Goal: Task Accomplishment & Management: Manage account settings

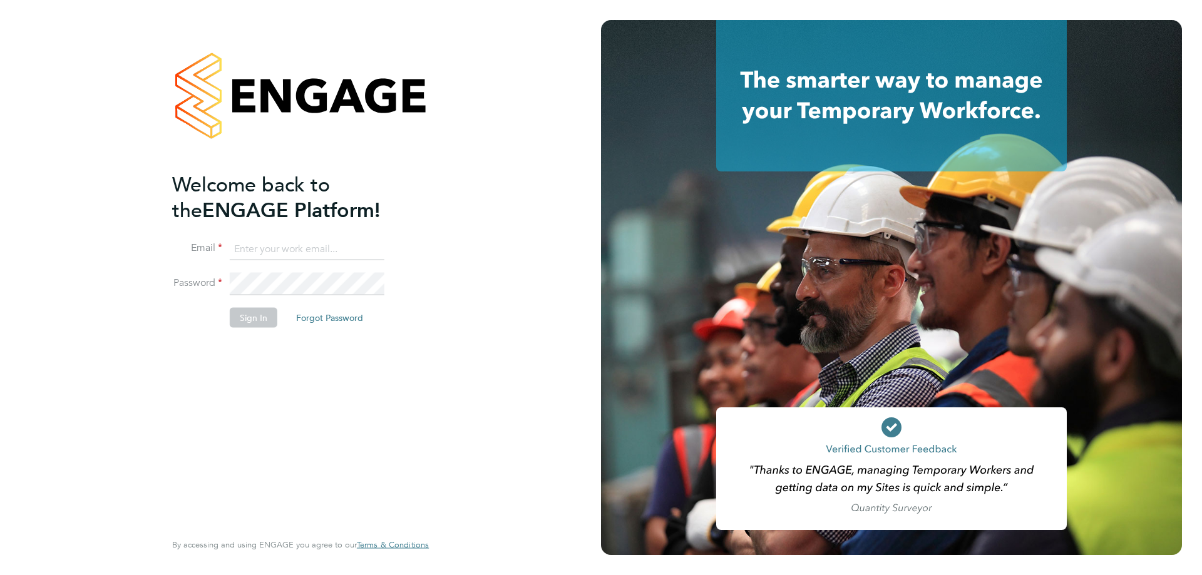
type input "amy.garcia@danielowen.co.uk"
click at [246, 324] on button "Sign In" at bounding box center [254, 317] width 48 height 20
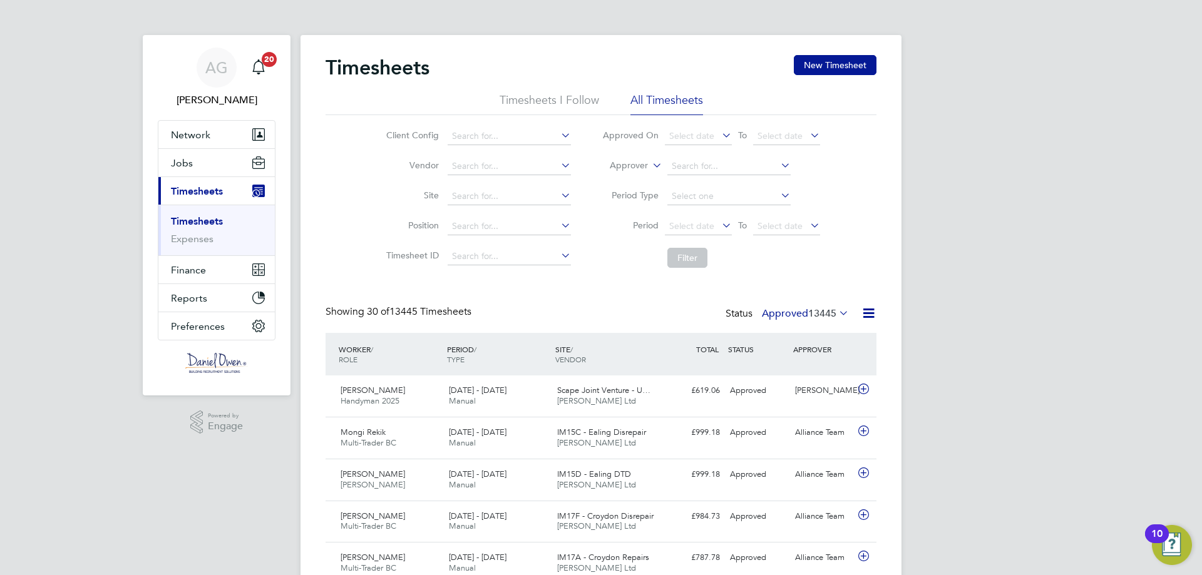
click at [575, 104] on li "Timesheets I Follow" at bounding box center [550, 104] width 100 height 23
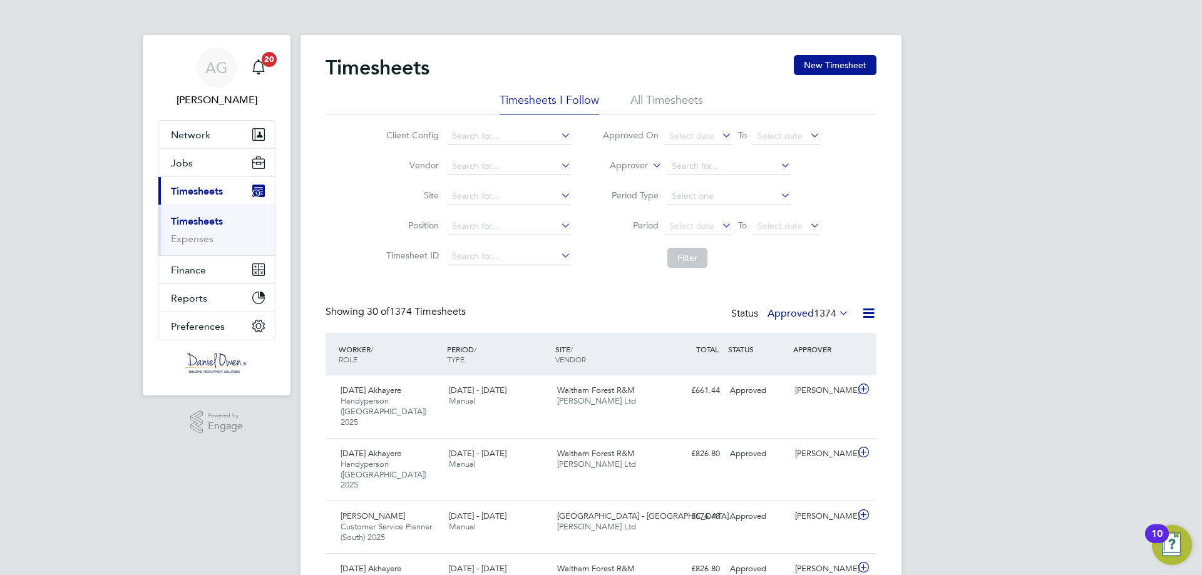
click at [647, 94] on li "All Timesheets" at bounding box center [667, 104] width 73 height 23
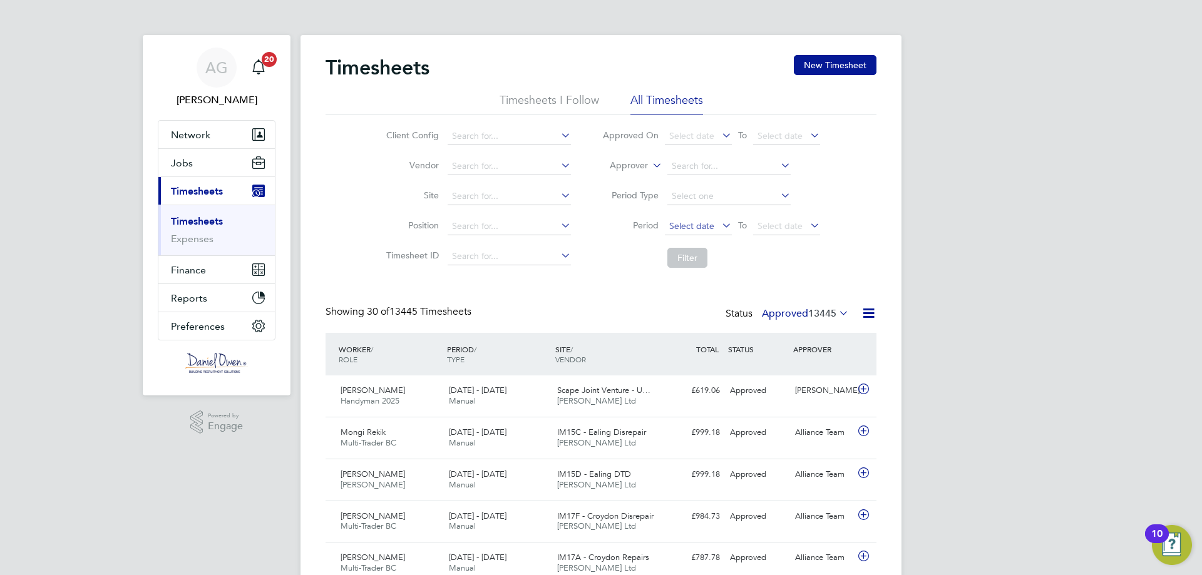
click at [699, 219] on span "Select date" at bounding box center [698, 227] width 67 height 17
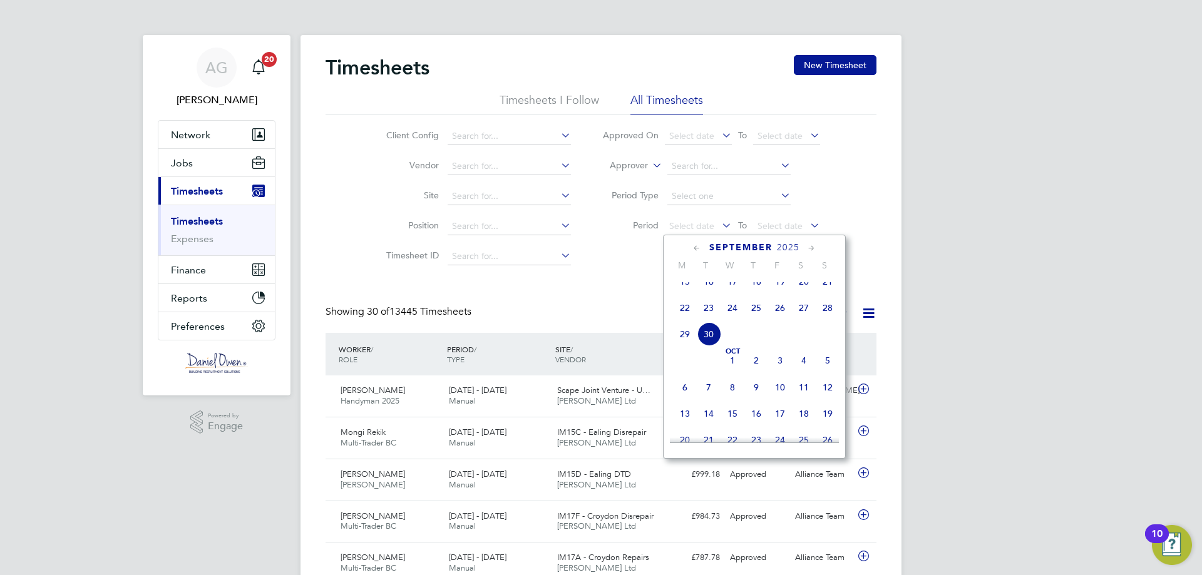
click at [679, 318] on span "22" at bounding box center [685, 308] width 24 height 24
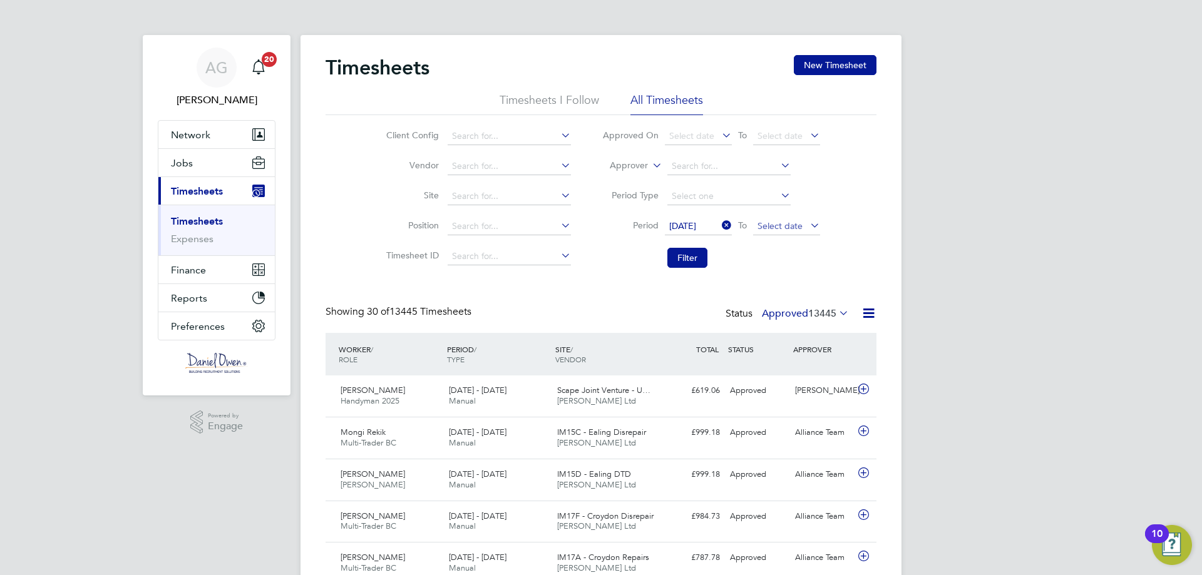
click at [776, 225] on span "Select date" at bounding box center [780, 225] width 45 height 11
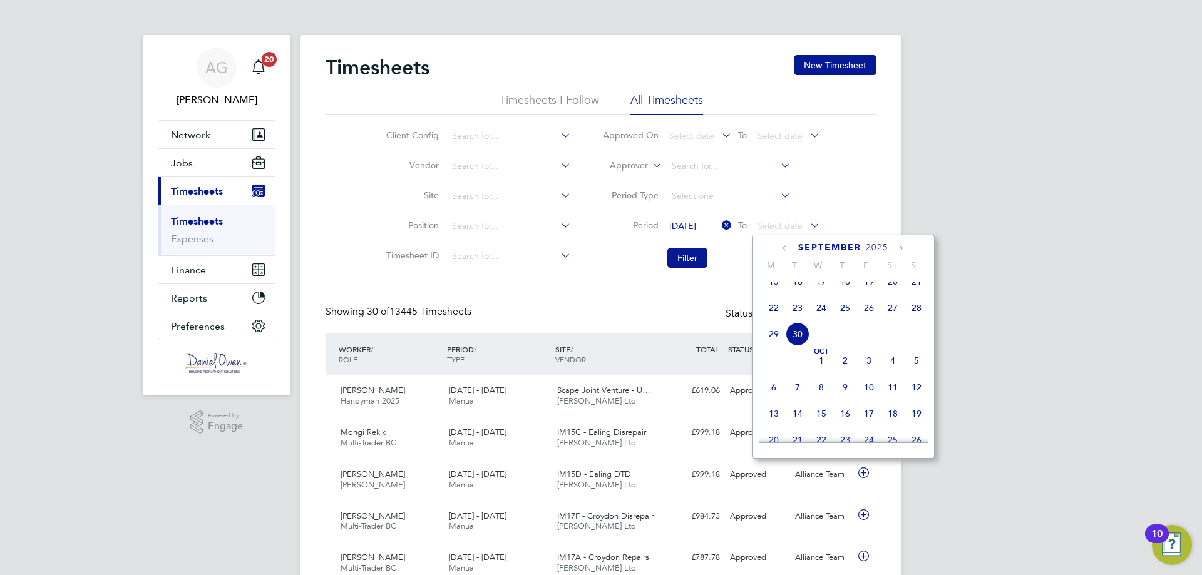
click at [879, 317] on span "26" at bounding box center [869, 308] width 24 height 24
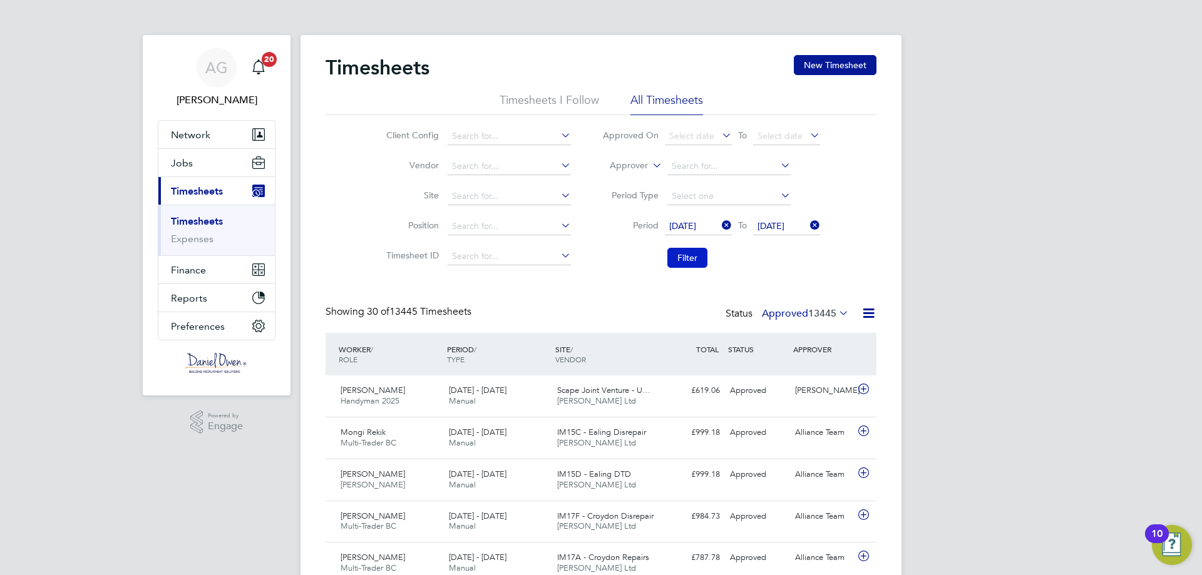
click at [688, 252] on button "Filter" at bounding box center [688, 258] width 40 height 20
click at [514, 95] on li "Timesheets I Follow" at bounding box center [550, 104] width 100 height 23
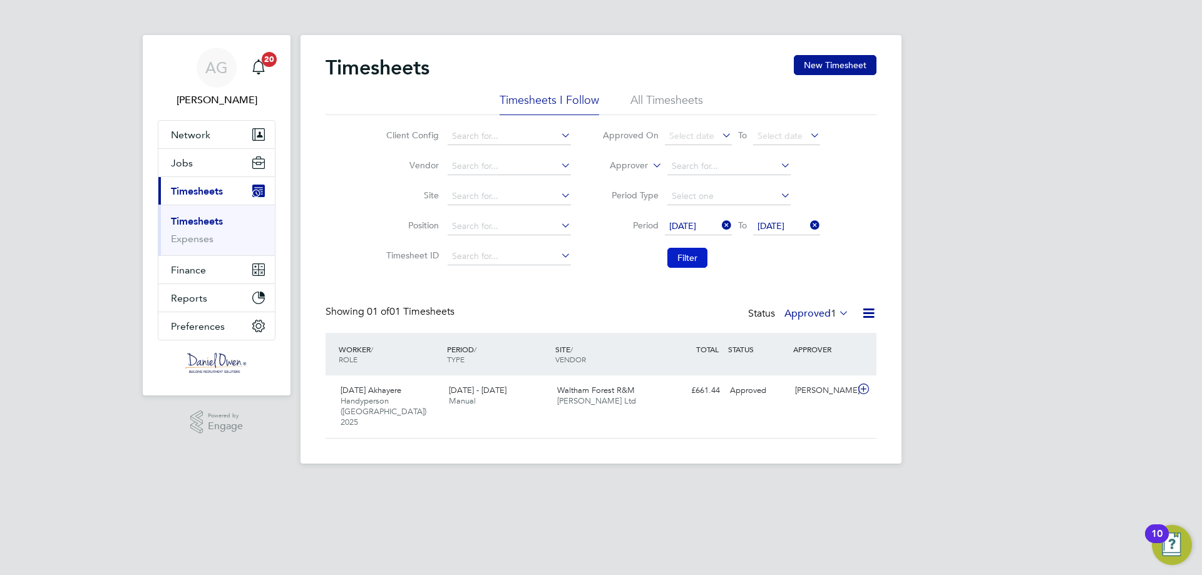
click at [691, 256] on button "Filter" at bounding box center [688, 258] width 40 height 20
click at [678, 92] on div "Timesheets New Timesheet Timesheets I Follow All Timesheets Client Config Vendo…" at bounding box center [601, 247] width 551 height 384
click at [688, 95] on li "All Timesheets" at bounding box center [667, 104] width 73 height 23
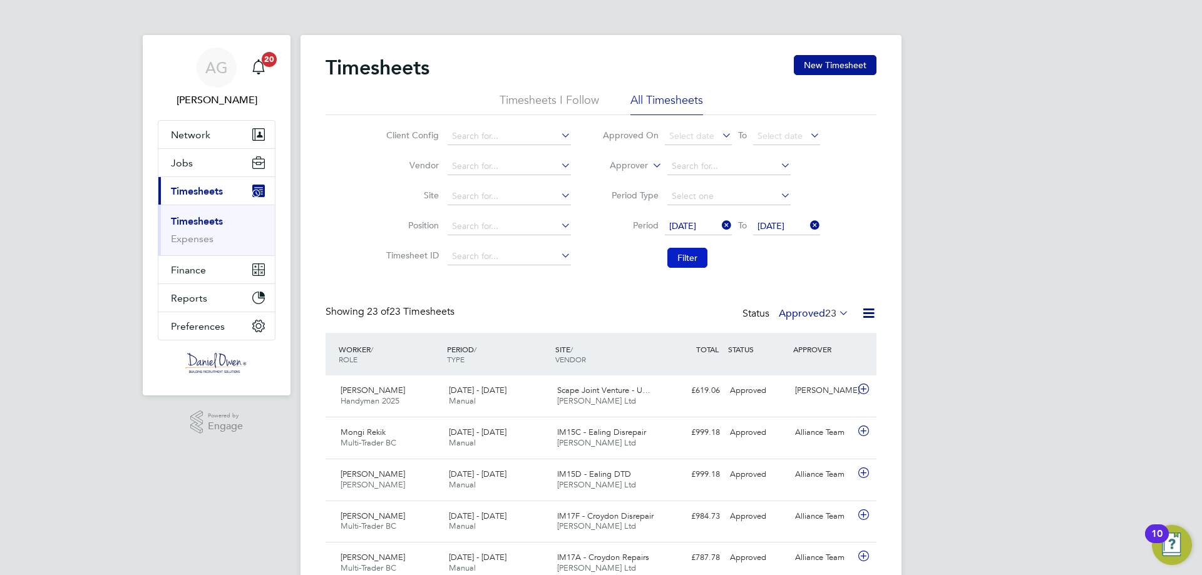
click at [687, 256] on button "Filter" at bounding box center [688, 258] width 40 height 20
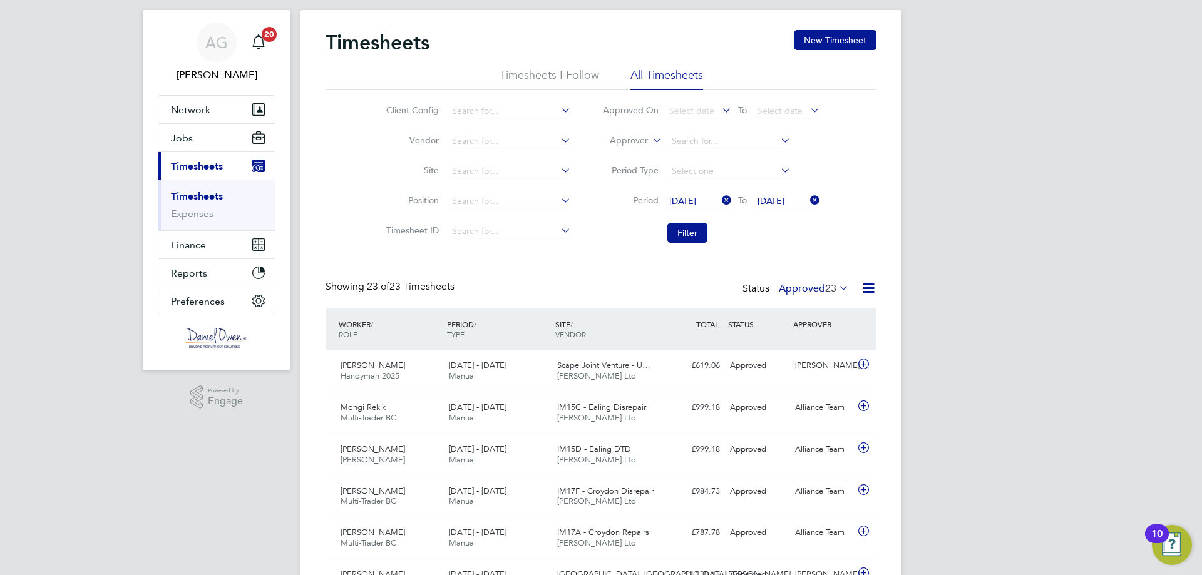
click at [720, 193] on icon at bounding box center [720, 201] width 0 height 18
click at [715, 192] on li "Period Select date To [DATE]" at bounding box center [711, 202] width 249 height 30
click at [704, 204] on span "Select date" at bounding box center [691, 200] width 45 height 11
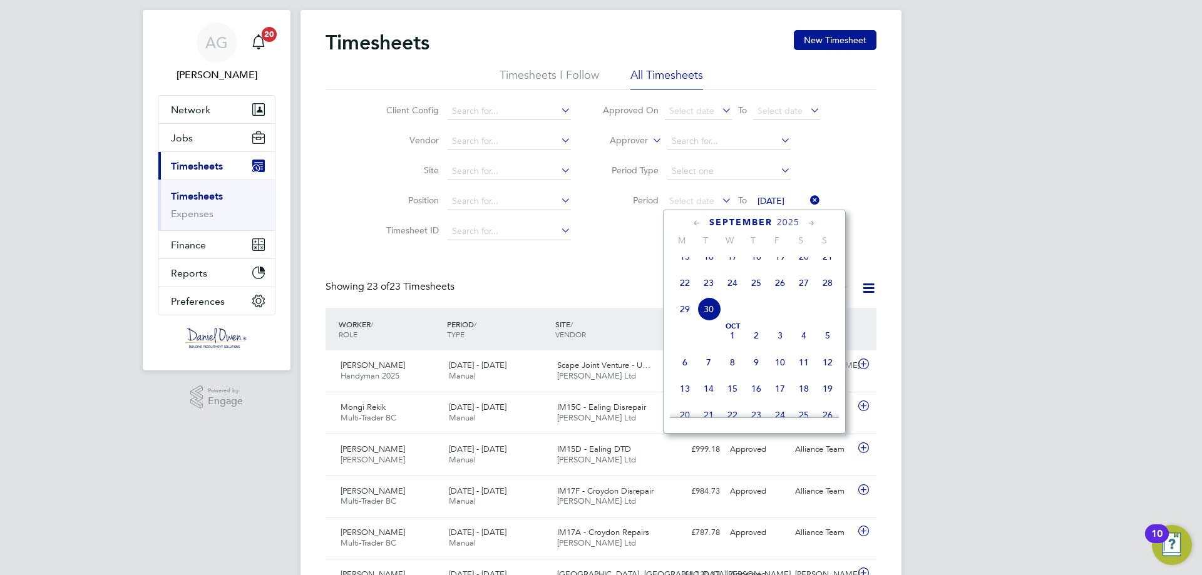
click at [681, 267] on span "15" at bounding box center [685, 257] width 24 height 24
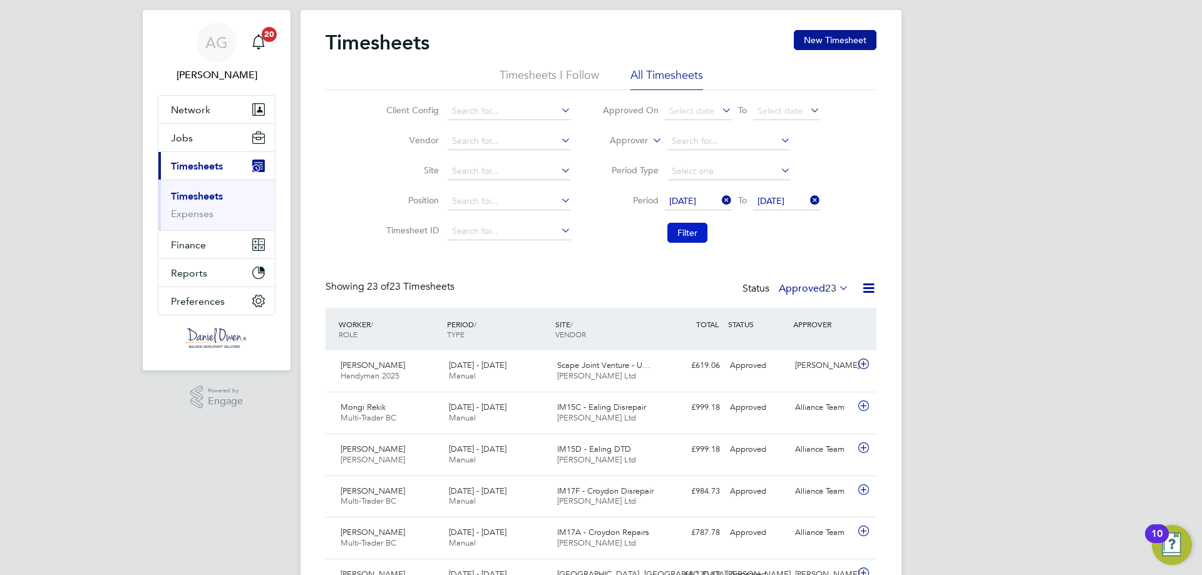
click at [682, 234] on button "Filter" at bounding box center [688, 233] width 40 height 20
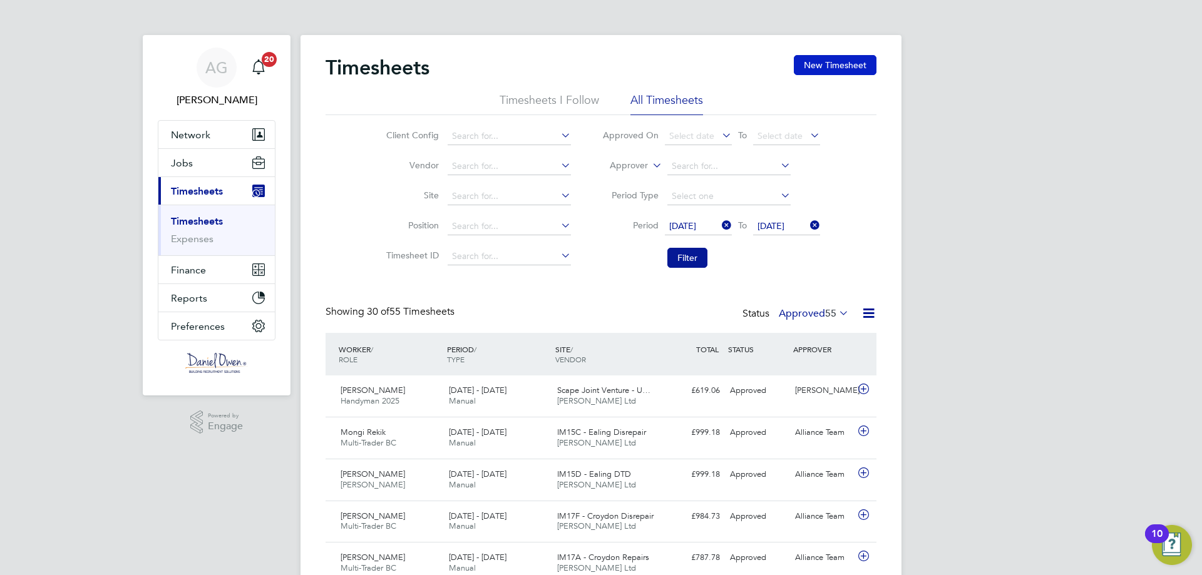
click at [813, 73] on button "New Timesheet" at bounding box center [835, 65] width 83 height 20
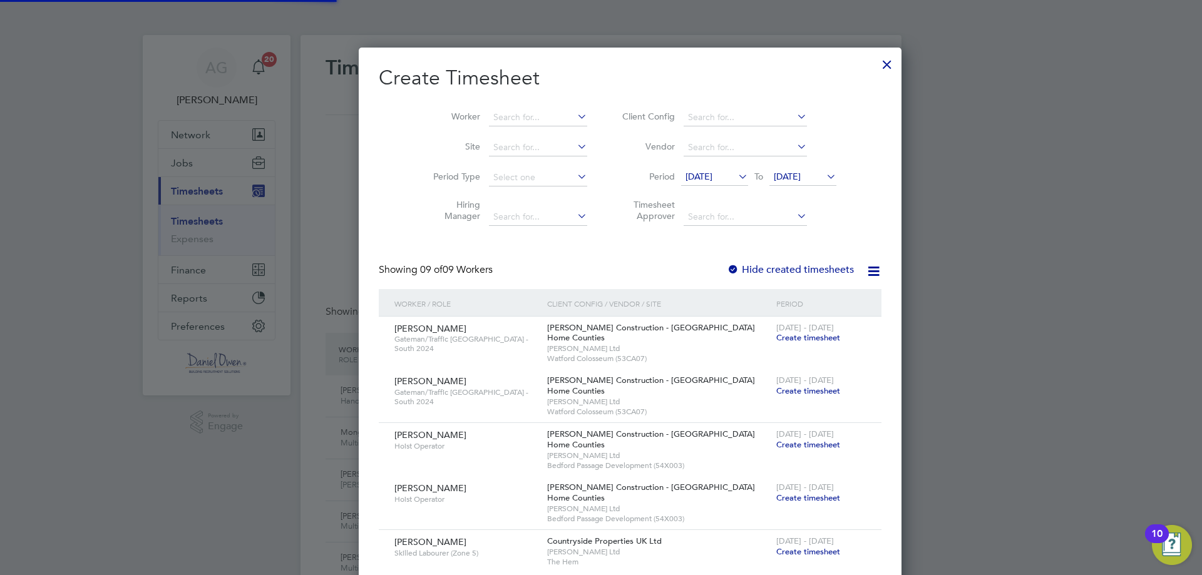
scroll to position [1002, 485]
click at [523, 116] on input at bounding box center [538, 118] width 98 height 18
click at [508, 131] on li "[PERSON_NAME]" at bounding box center [509, 134] width 100 height 17
type input "[PERSON_NAME]"
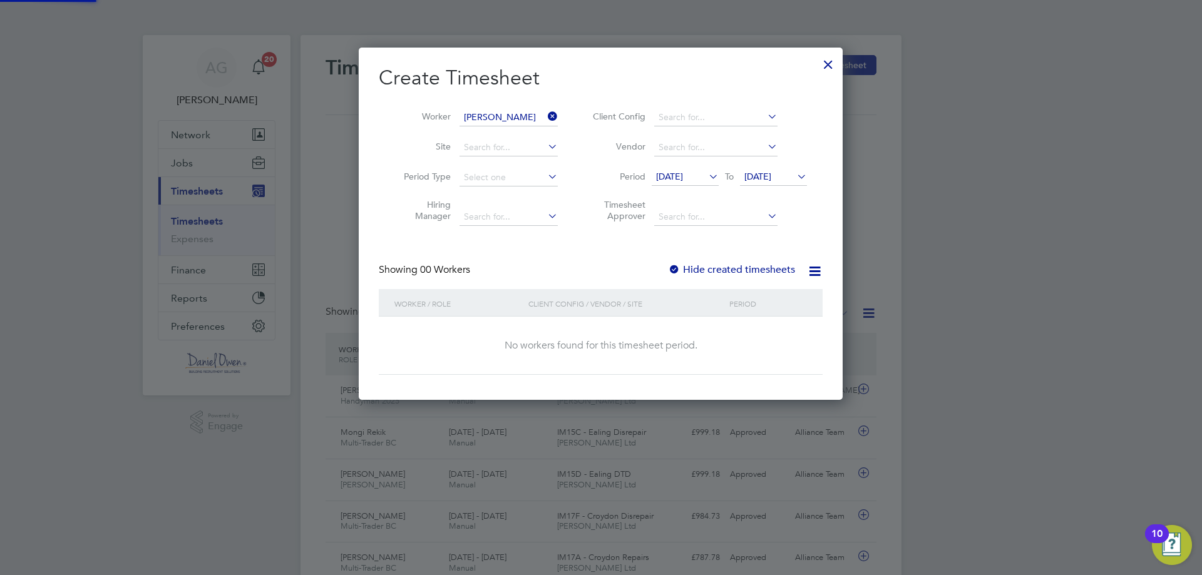
scroll to position [6, 6]
click at [617, 346] on div "No workers found for this timesheet period." at bounding box center [600, 345] width 419 height 13
click at [545, 116] on icon at bounding box center [545, 117] width 0 height 18
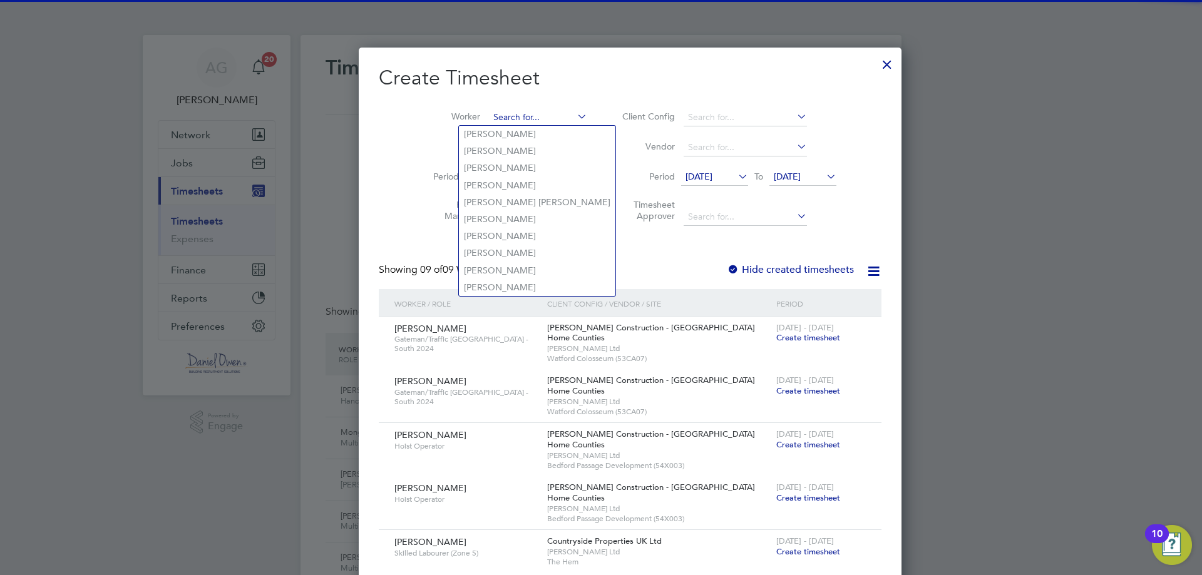
click at [516, 114] on input at bounding box center [538, 118] width 98 height 18
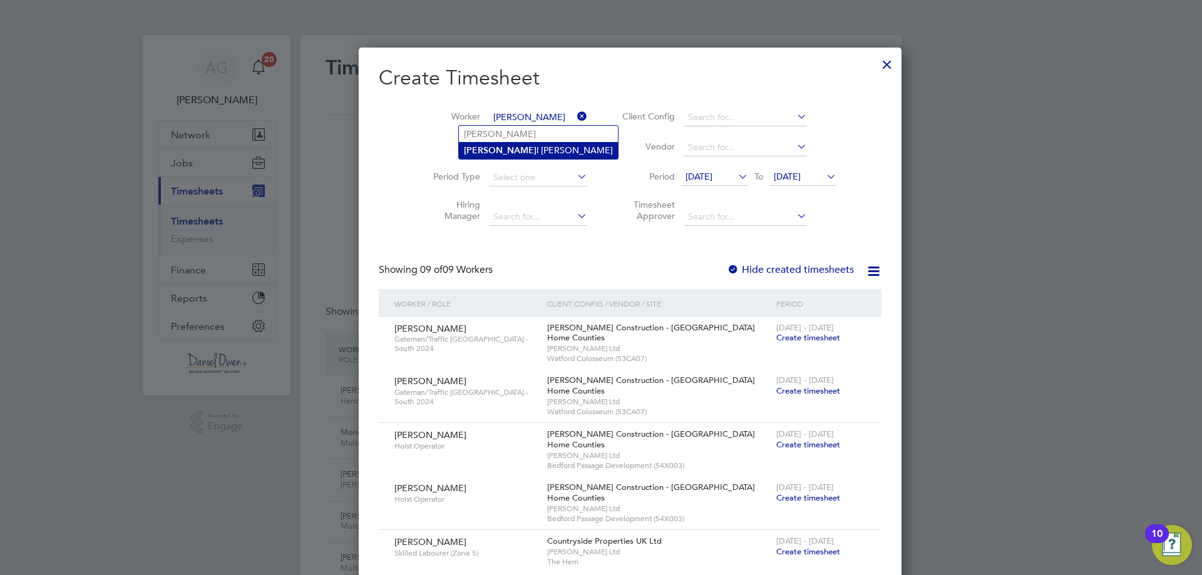
click at [516, 147] on li "[PERSON_NAME]" at bounding box center [538, 150] width 159 height 17
type input "[PERSON_NAME]"
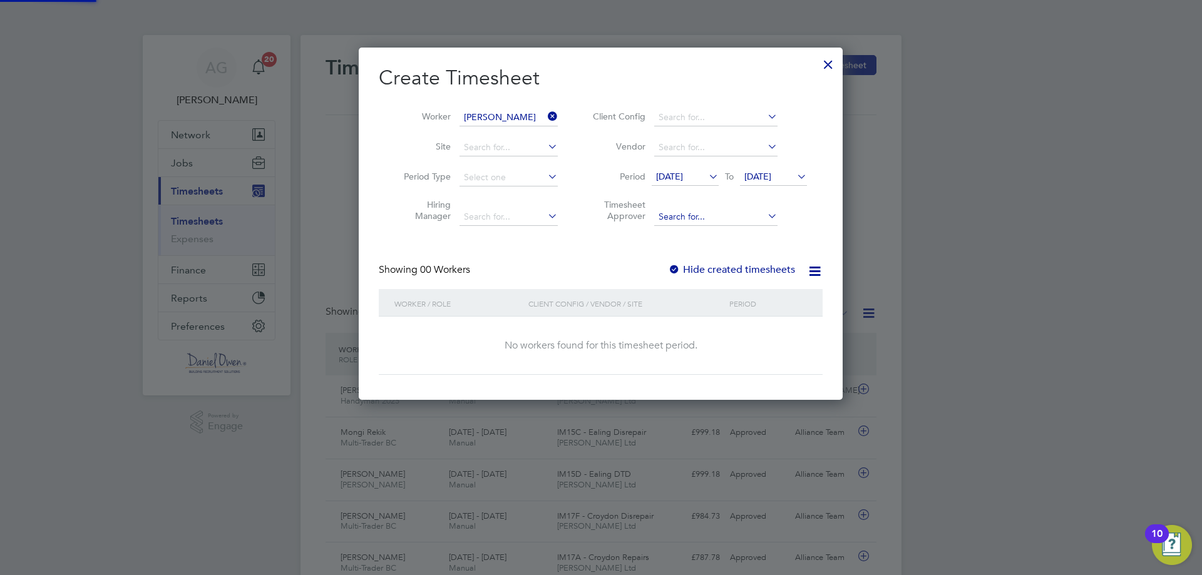
scroll to position [353, 485]
click at [827, 66] on div at bounding box center [828, 61] width 23 height 23
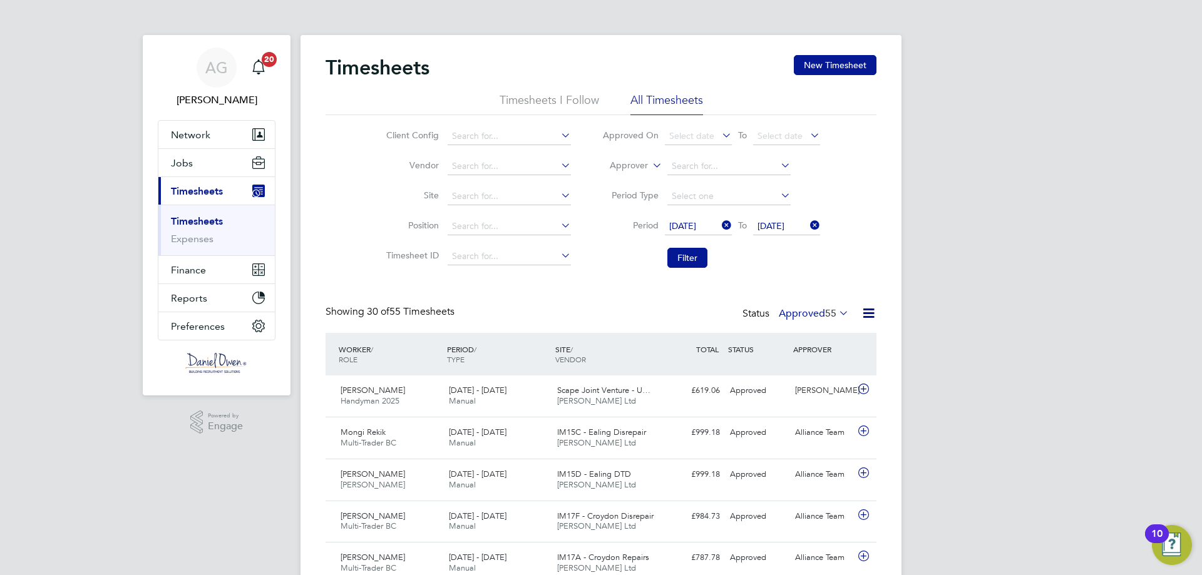
scroll to position [32, 109]
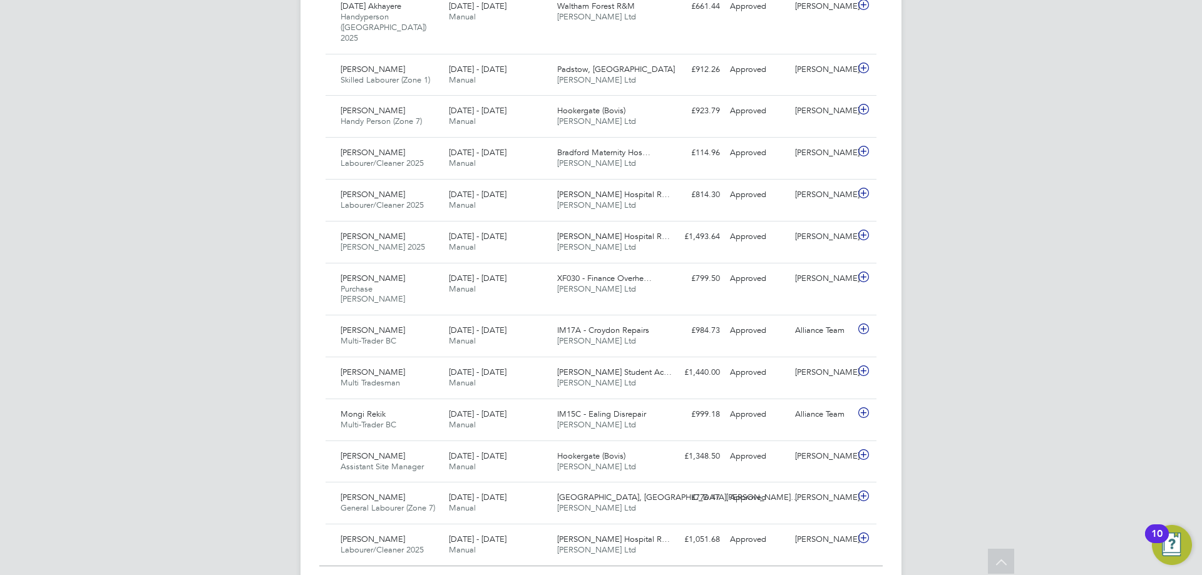
click at [597, 561] on div "Show 25 more" at bounding box center [601, 576] width 564 height 31
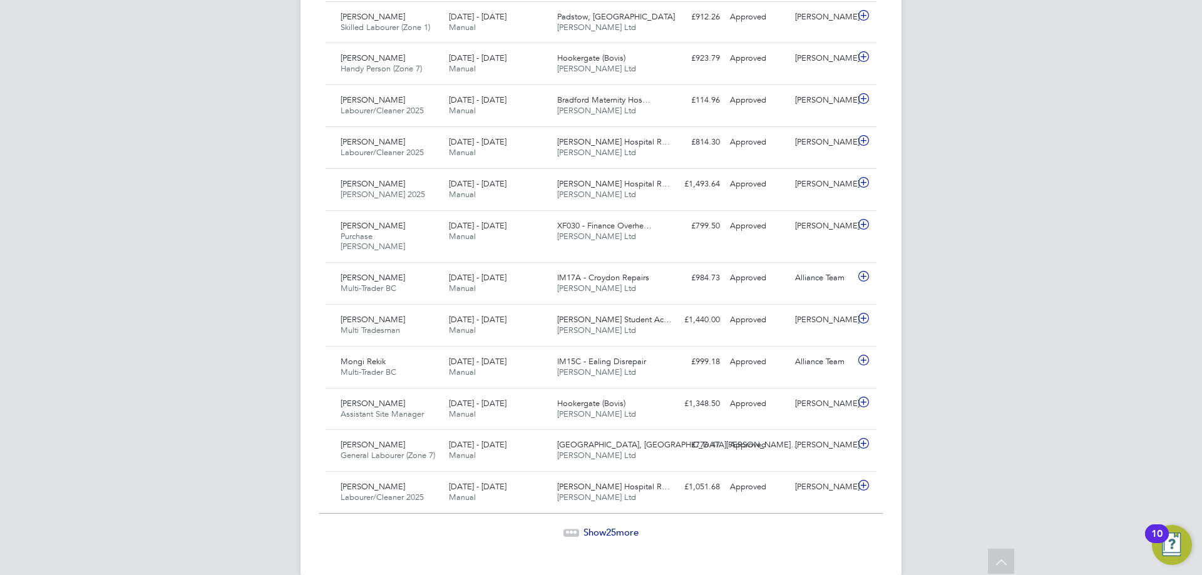
click at [598, 527] on span "Show 25 more" at bounding box center [611, 533] width 55 height 12
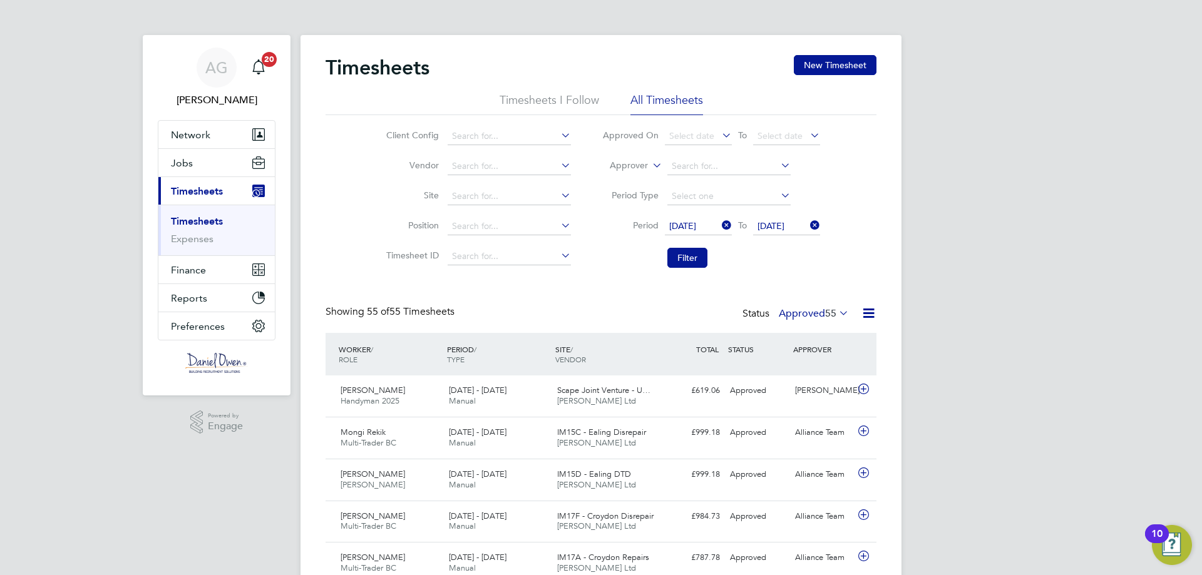
click at [720, 224] on icon at bounding box center [720, 226] width 0 height 18
click at [713, 227] on span "Select date" at bounding box center [698, 227] width 67 height 17
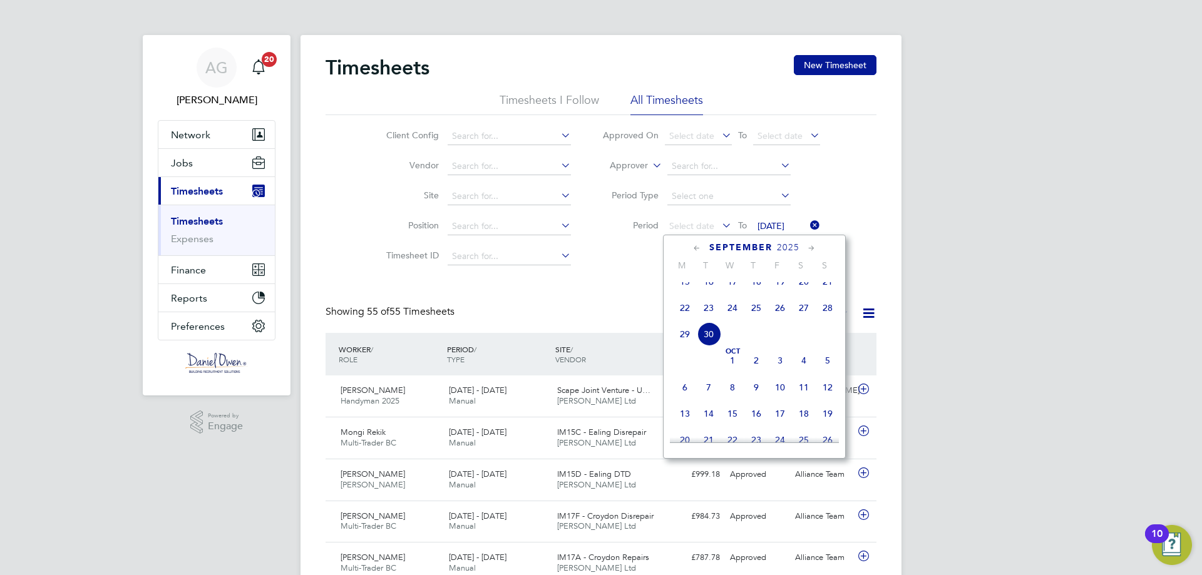
click at [689, 315] on span "22" at bounding box center [685, 308] width 24 height 24
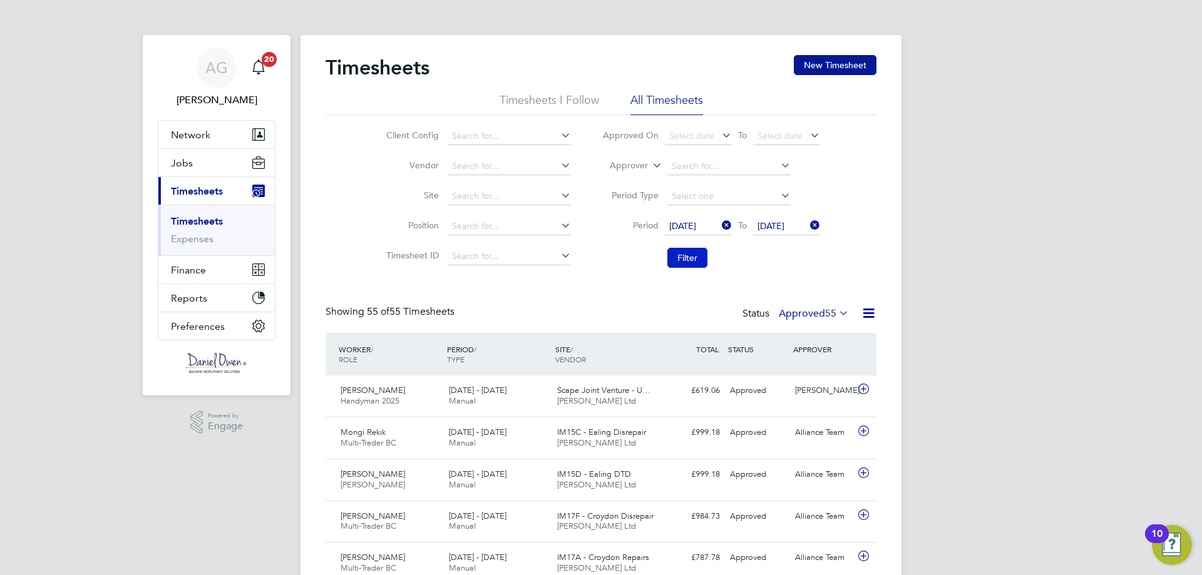
click at [691, 256] on button "Filter" at bounding box center [688, 258] width 40 height 20
click at [837, 314] on icon at bounding box center [837, 313] width 0 height 18
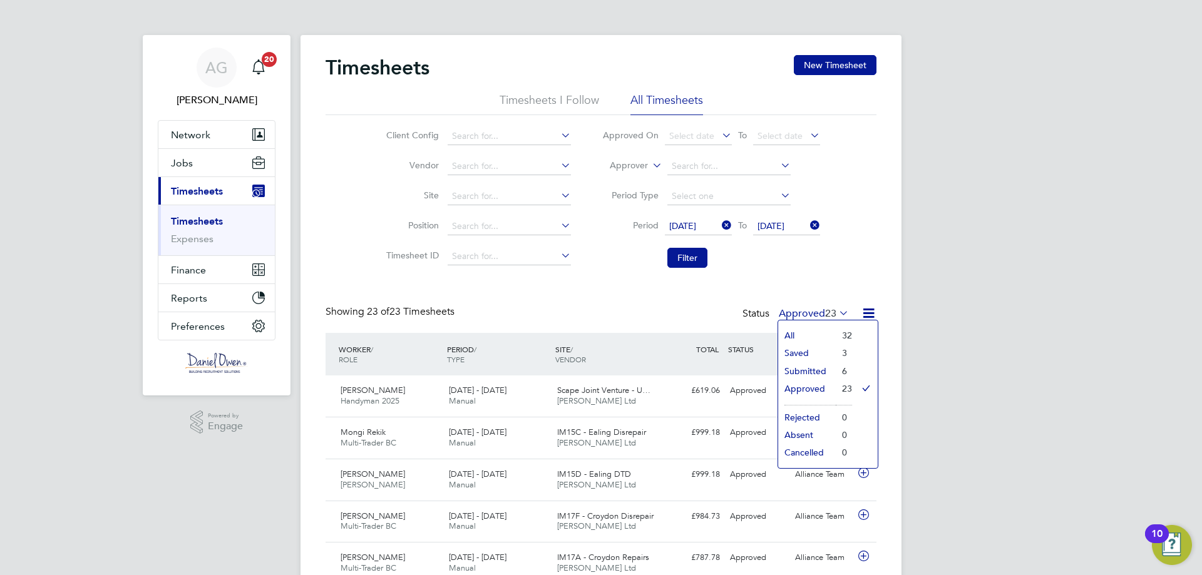
click at [805, 371] on li "Submitted" at bounding box center [807, 372] width 58 height 18
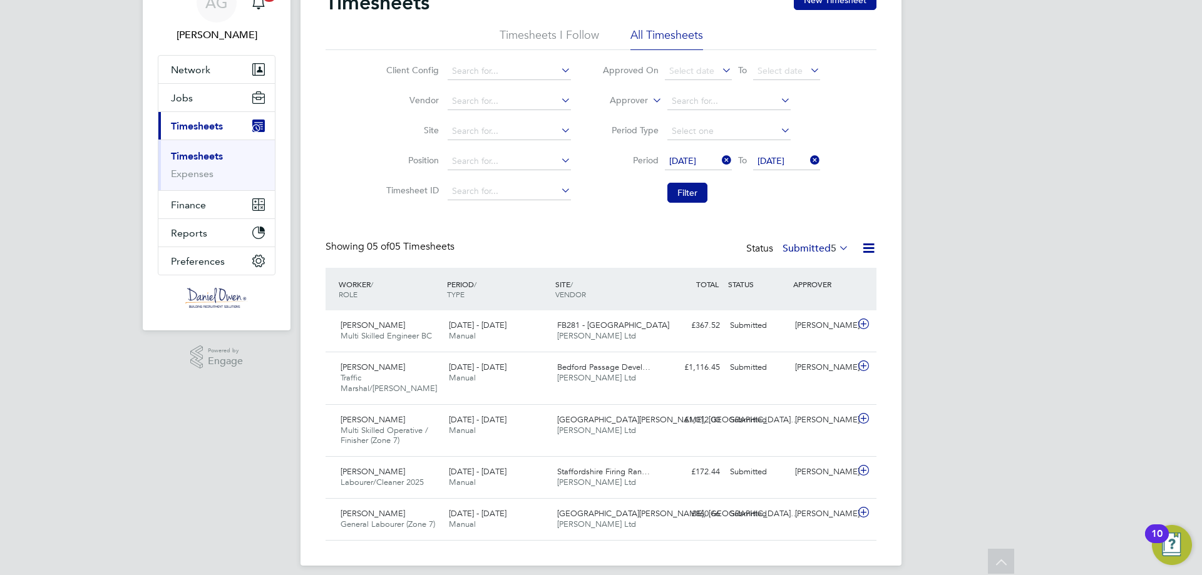
click at [833, 245] on span "5" at bounding box center [834, 248] width 6 height 13
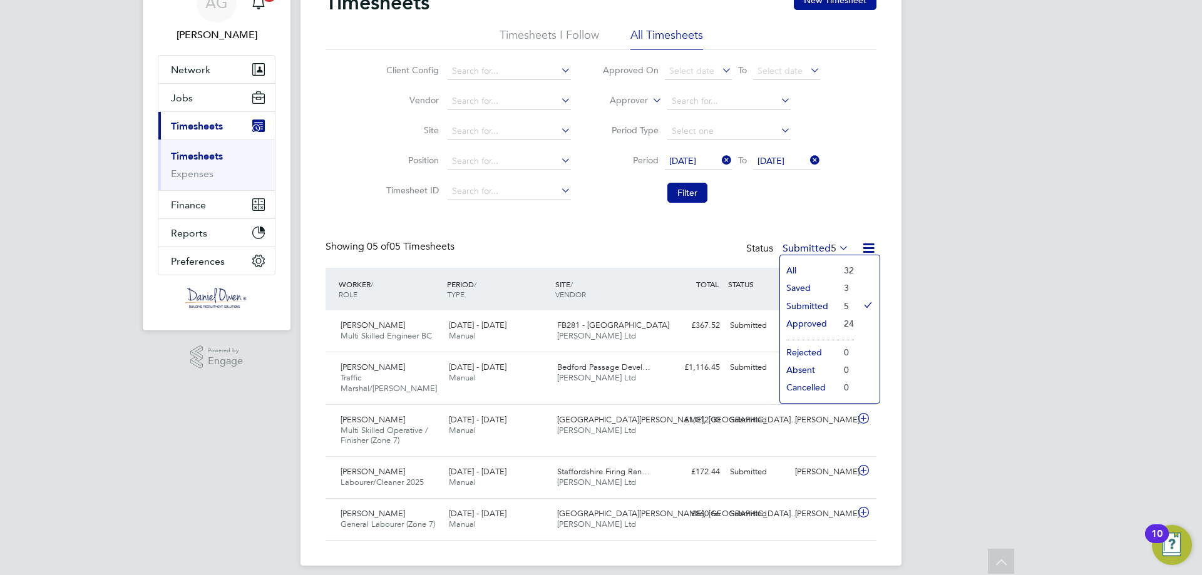
click at [808, 276] on li "All" at bounding box center [809, 271] width 58 height 18
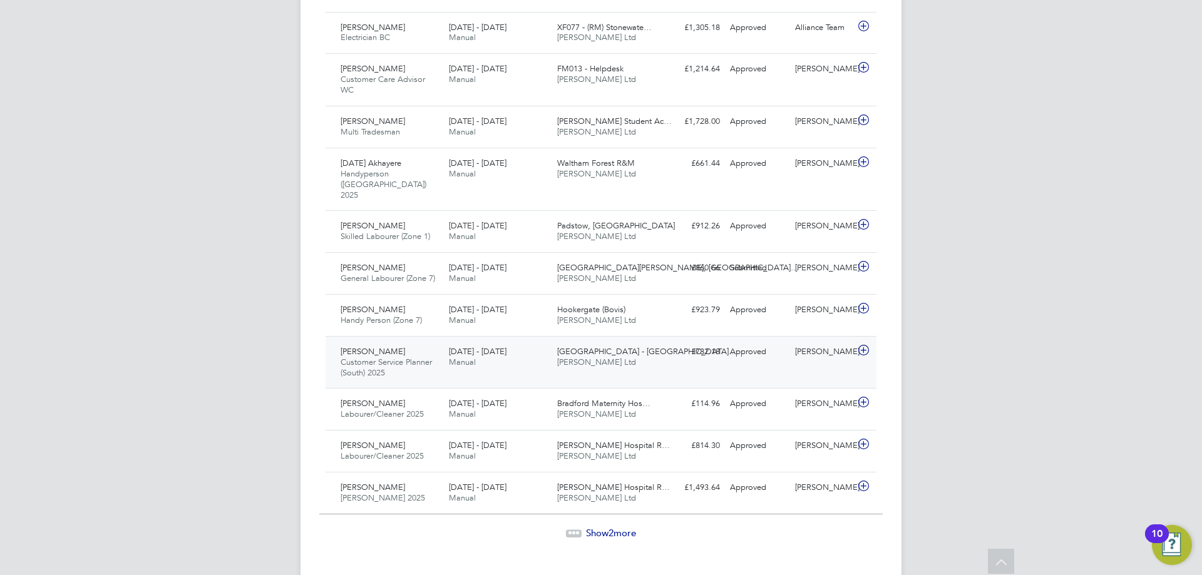
click at [810, 342] on div "[PERSON_NAME]" at bounding box center [822, 352] width 65 height 21
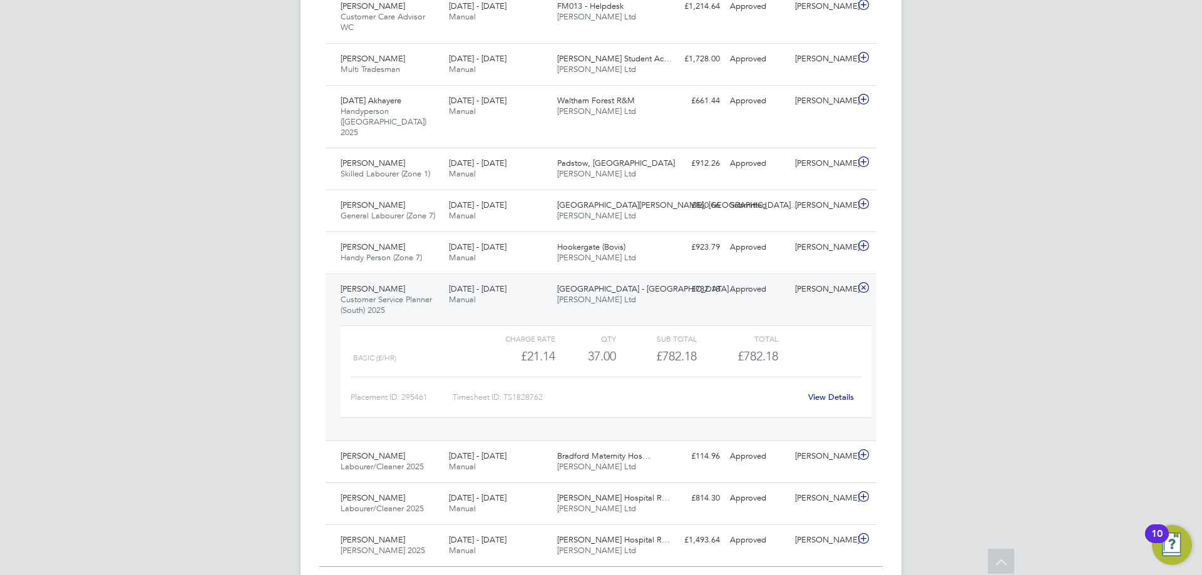
click at [793, 282] on div "[PERSON_NAME] Customer Service Planner (South) 2025 [DATE] - [DATE] [DATE] - [D…" at bounding box center [601, 358] width 551 height 168
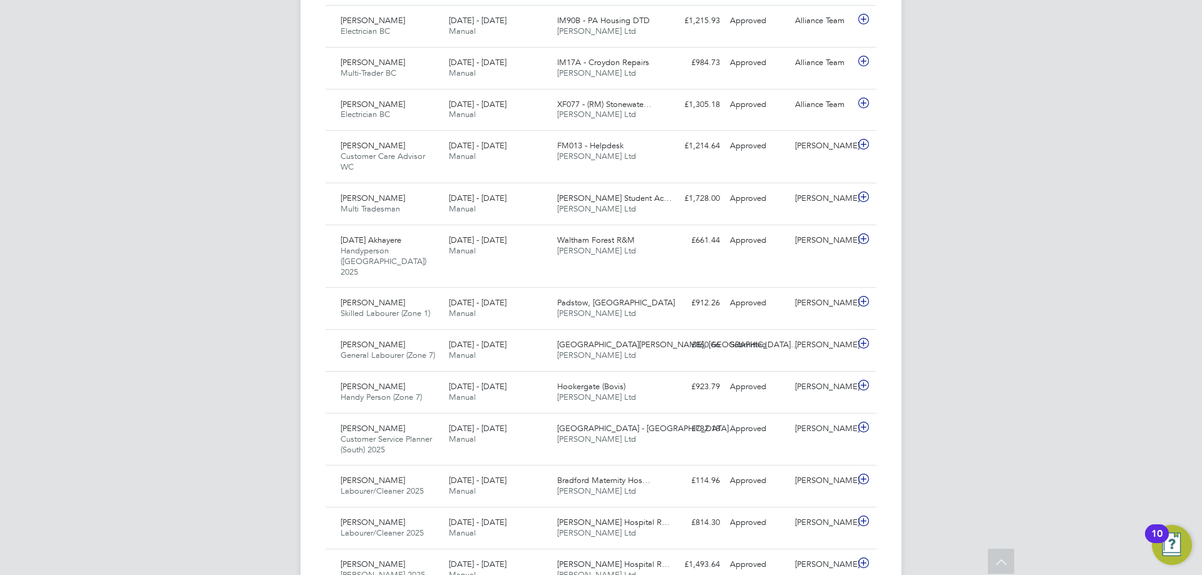
scroll to position [1127, 0]
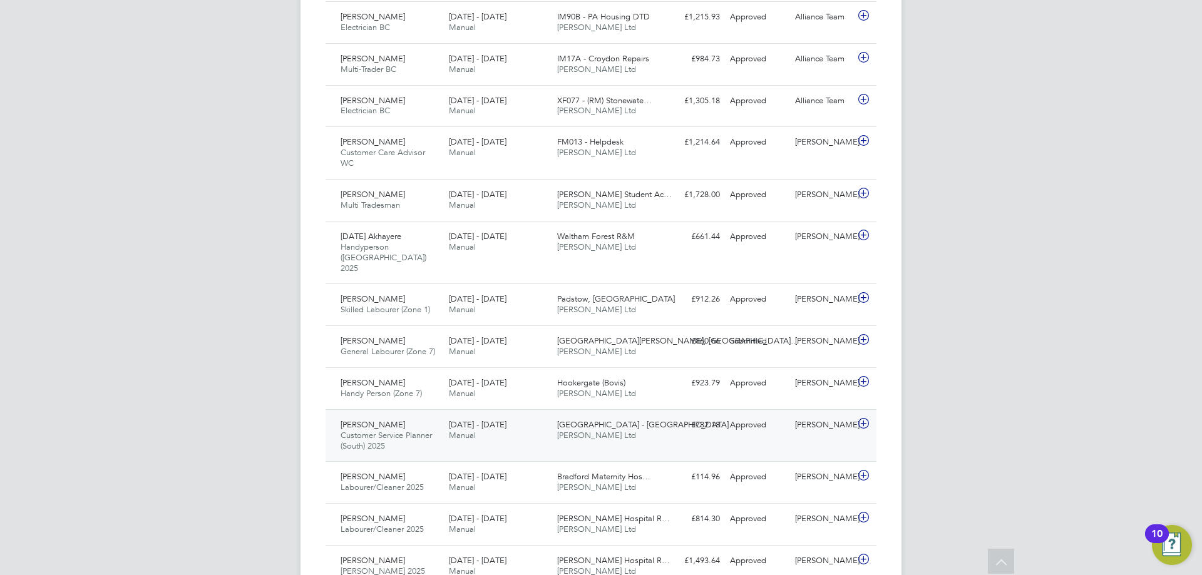
click at [812, 415] on div "[PERSON_NAME]" at bounding box center [822, 425] width 65 height 21
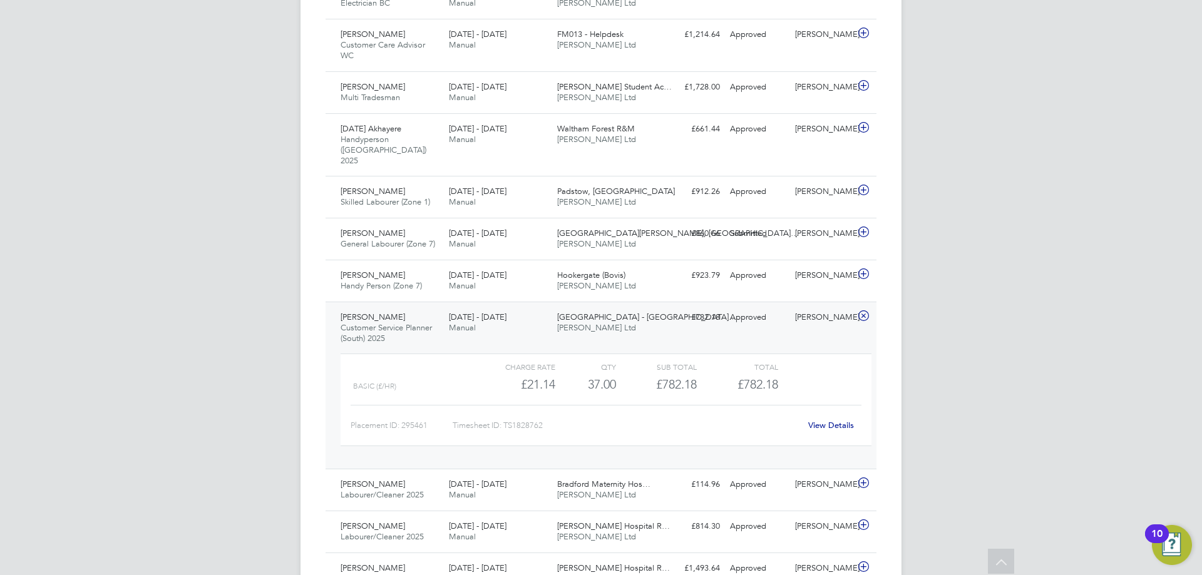
scroll to position [1252, 0]
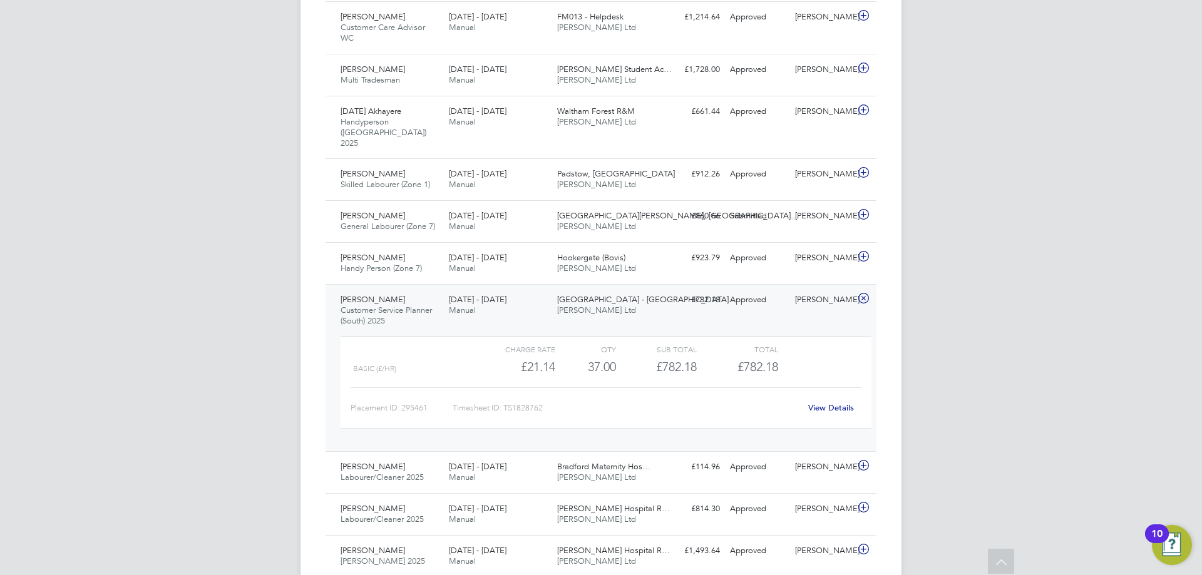
click at [831, 403] on link "View Details" at bounding box center [831, 408] width 46 height 11
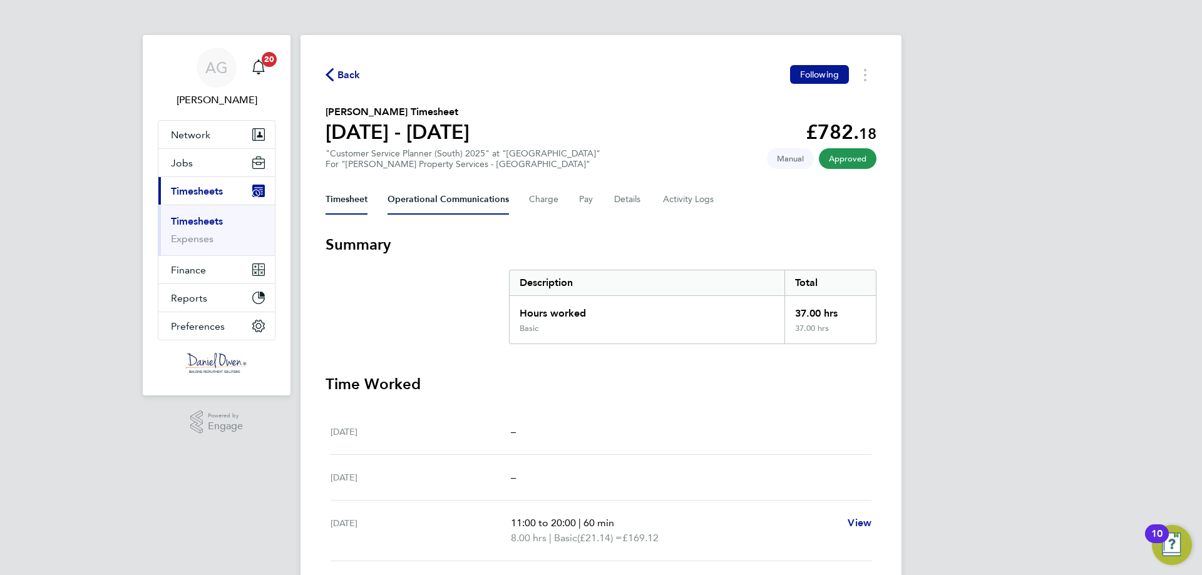
click at [458, 206] on Communications-tab "Operational Communications" at bounding box center [448, 200] width 121 height 30
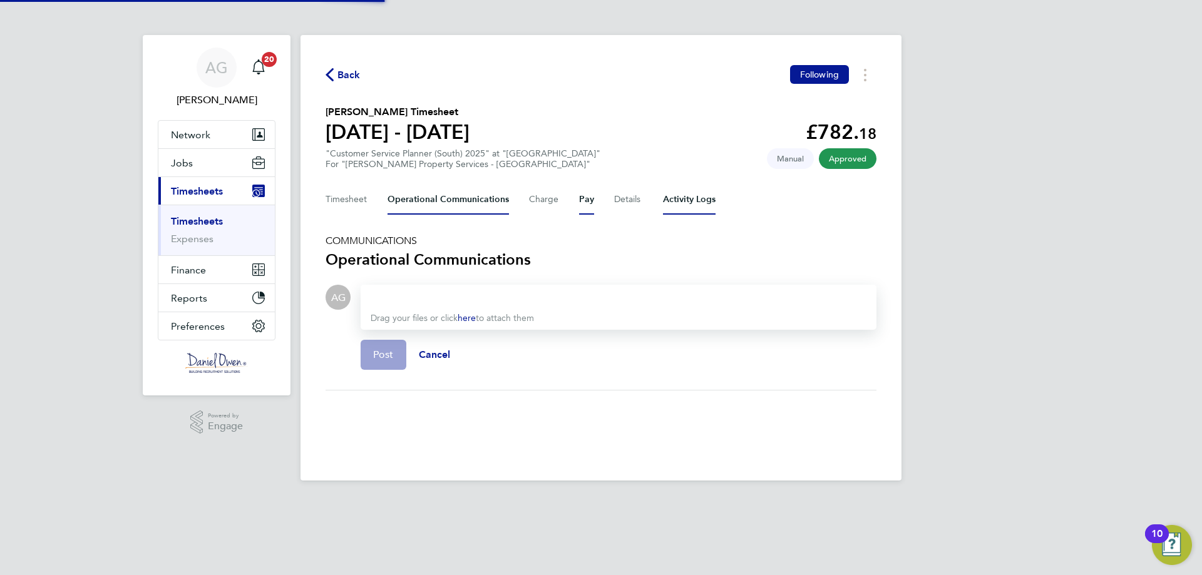
click at [587, 205] on button "Pay" at bounding box center [586, 200] width 15 height 30
click at [688, 197] on Logs-tab "Activity Logs" at bounding box center [689, 200] width 53 height 30
